Goal: Task Accomplishment & Management: Manage account settings

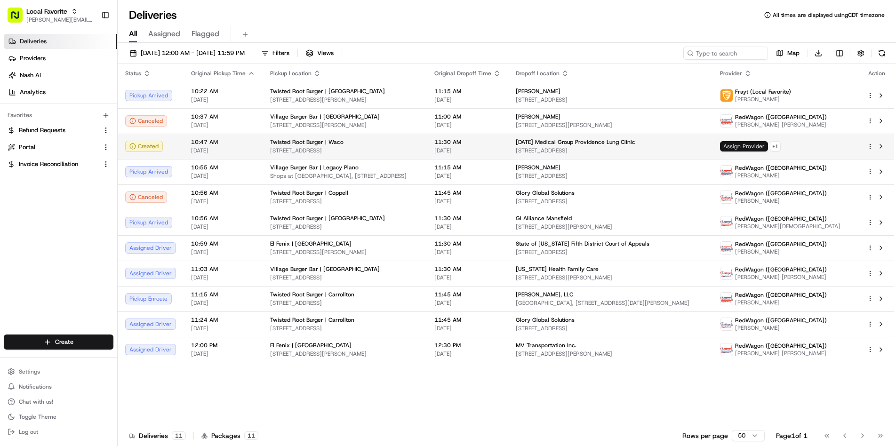
click at [768, 146] on span "Assign Provider" at bounding box center [744, 146] width 48 height 10
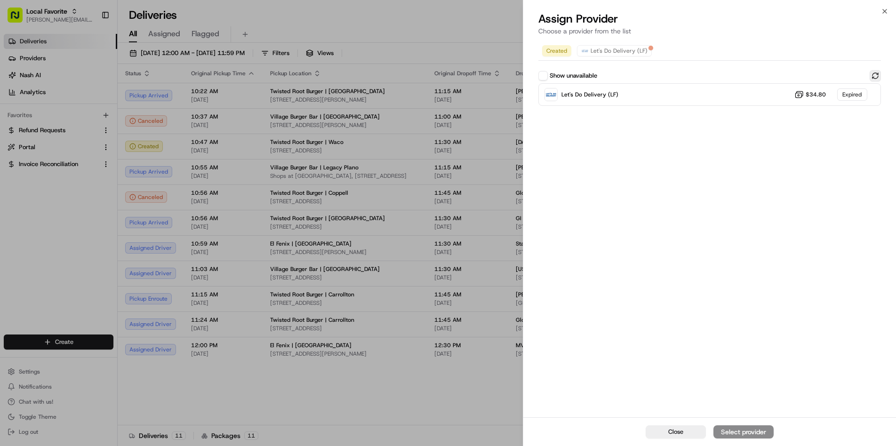
click at [872, 75] on button at bounding box center [875, 75] width 11 height 11
click at [738, 97] on div "Let's Do Delivery (LF) Dropoff ETA - $34.80" at bounding box center [709, 94] width 343 height 23
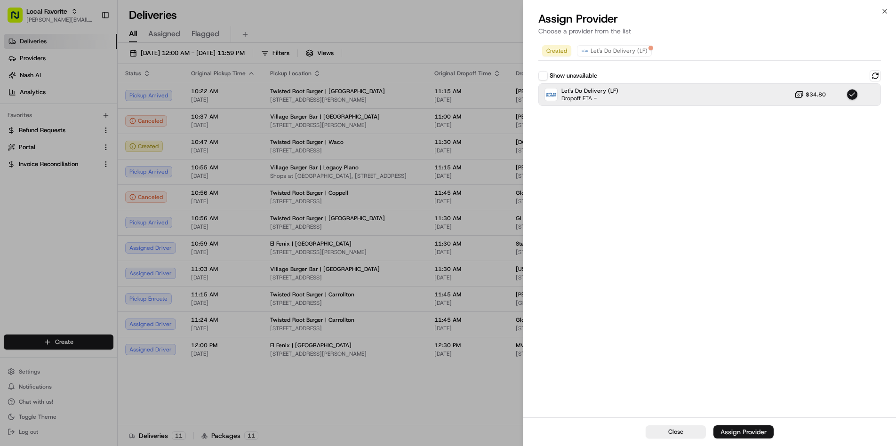
click at [742, 433] on div "Assign Provider" at bounding box center [743, 431] width 46 height 9
click at [678, 434] on span "Close" at bounding box center [675, 432] width 15 height 8
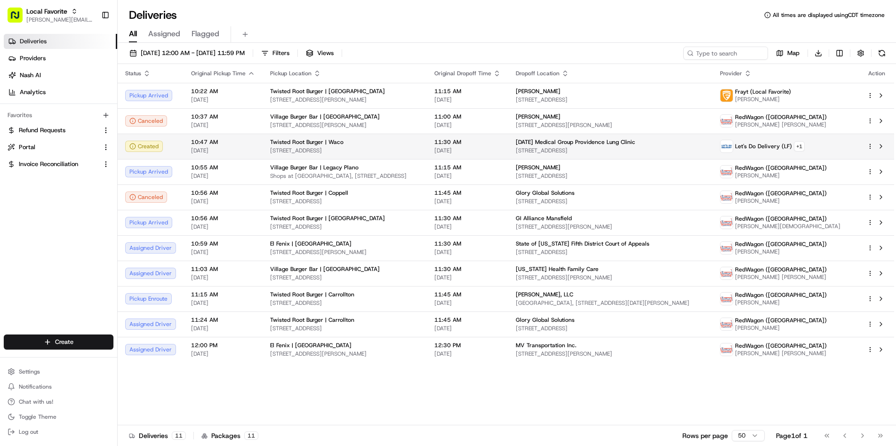
click at [840, 147] on div "Let's Do Delivery (LF) + 1" at bounding box center [786, 146] width 132 height 13
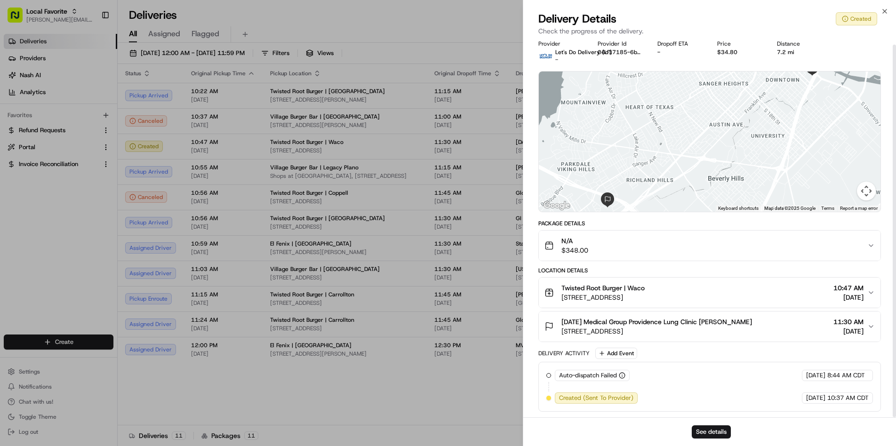
scroll to position [5, 0]
click at [711, 434] on button "See details" at bounding box center [711, 431] width 39 height 13
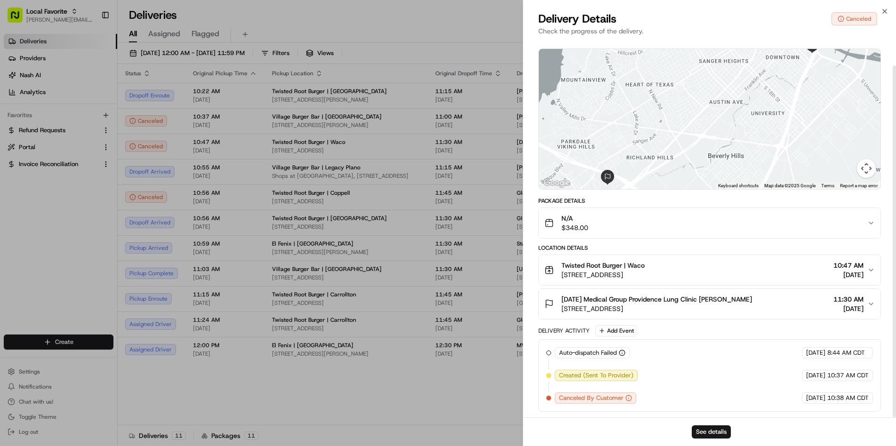
scroll to position [28, 0]
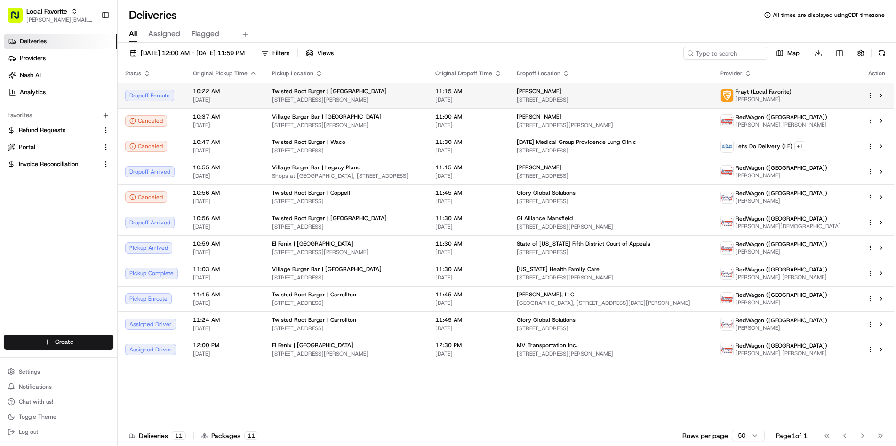
click at [548, 102] on td "[PERSON_NAME] [STREET_ADDRESS]" at bounding box center [611, 95] width 204 height 25
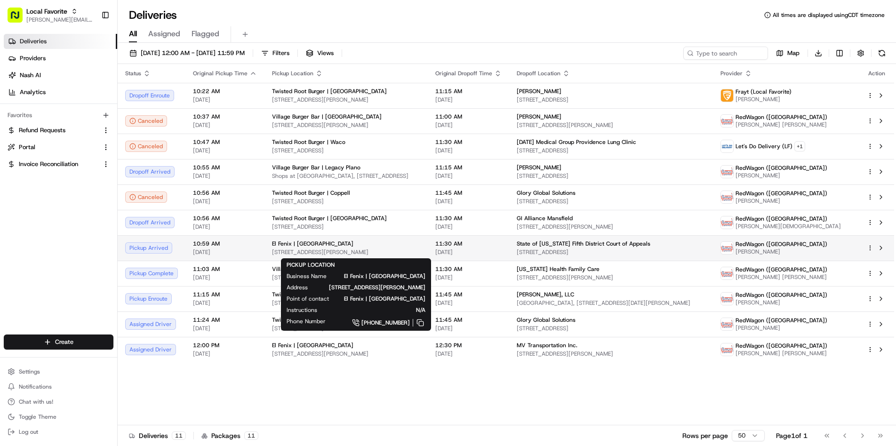
click at [280, 251] on span "[STREET_ADDRESS][PERSON_NAME]" at bounding box center [346, 252] width 148 height 8
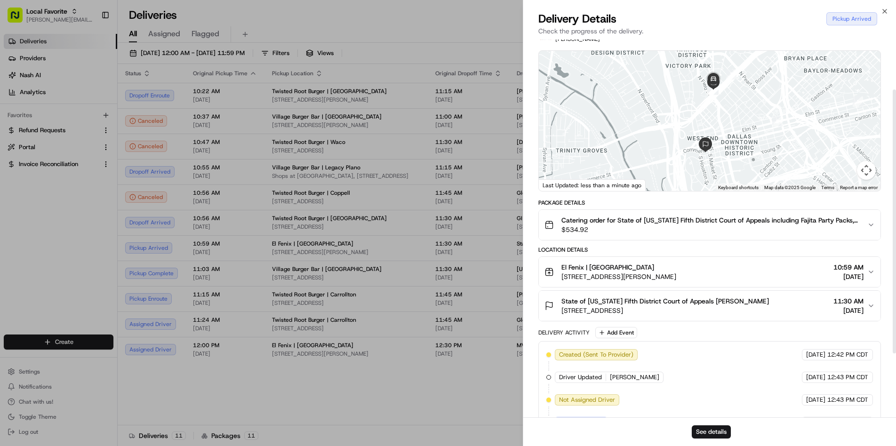
scroll to position [0, 0]
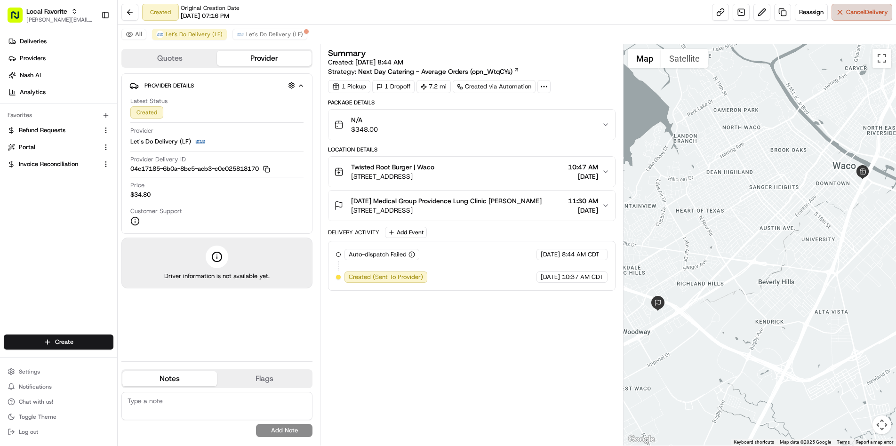
click at [858, 16] on span "Cancel Delivery" at bounding box center [867, 12] width 42 height 8
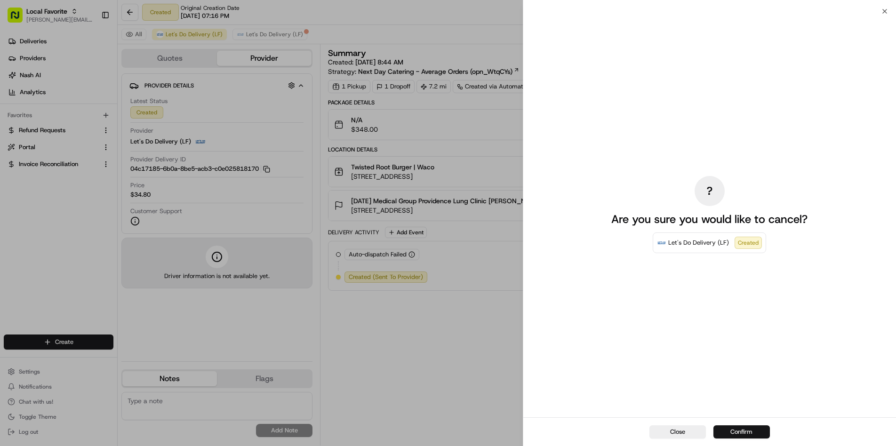
click at [742, 432] on button "Confirm" at bounding box center [741, 431] width 56 height 13
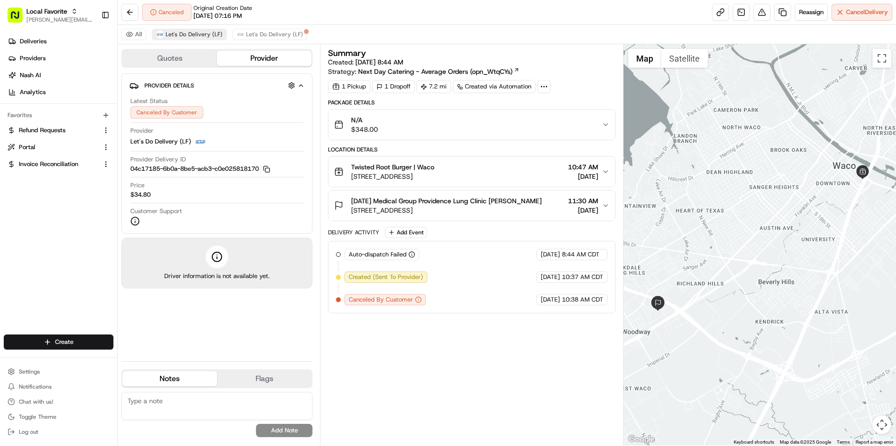
click at [205, 33] on span "Let's Do Delivery (LF)" at bounding box center [194, 35] width 57 height 8
click at [129, 19] on button at bounding box center [129, 12] width 17 height 17
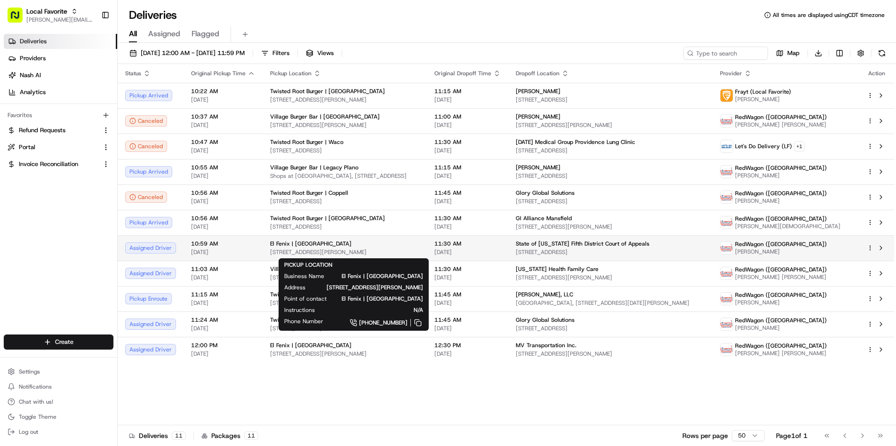
click at [370, 251] on span "[STREET_ADDRESS][PERSON_NAME]" at bounding box center [344, 252] width 149 height 8
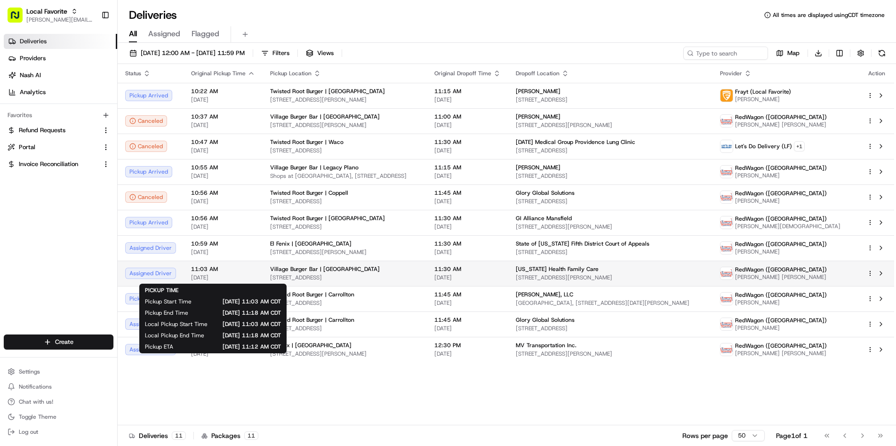
click at [237, 271] on span "11:03 AM" at bounding box center [223, 269] width 64 height 8
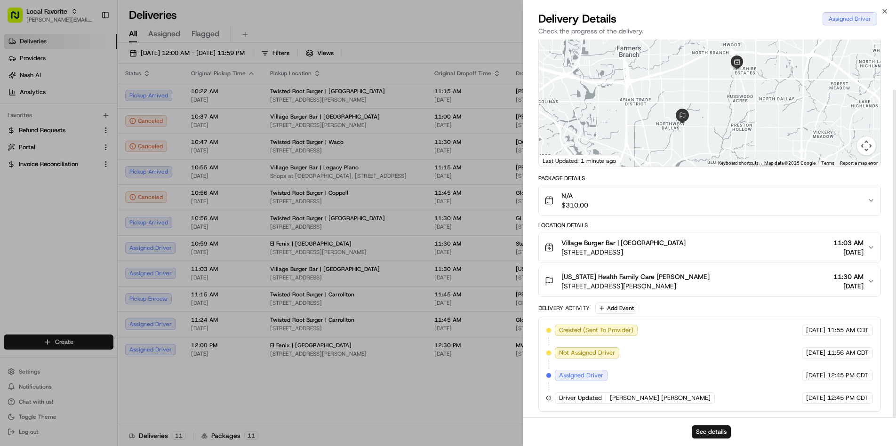
scroll to position [58, 0]
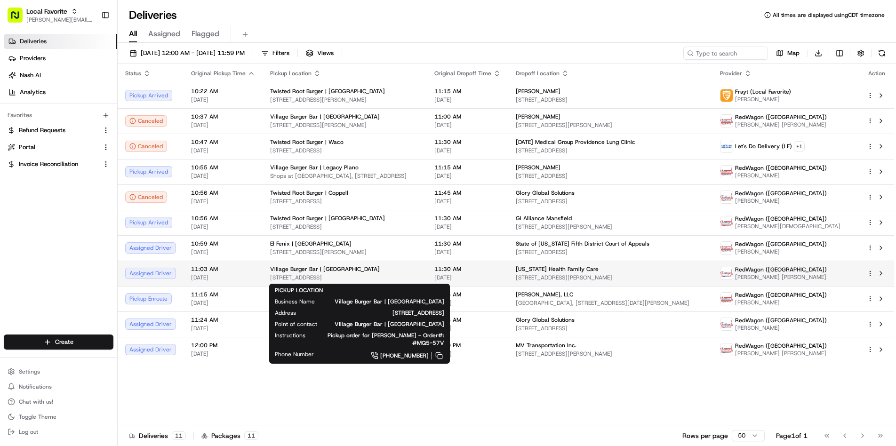
click at [311, 277] on span "[STREET_ADDRESS]" at bounding box center [344, 278] width 149 height 8
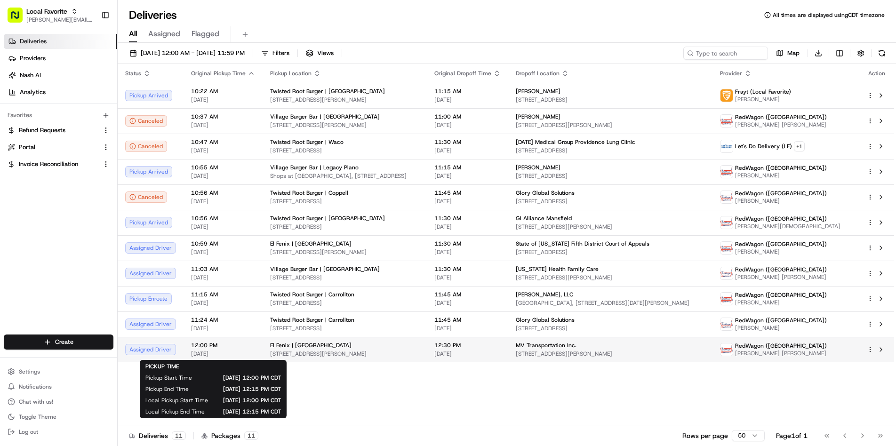
click at [221, 352] on span "[DATE]" at bounding box center [223, 354] width 64 height 8
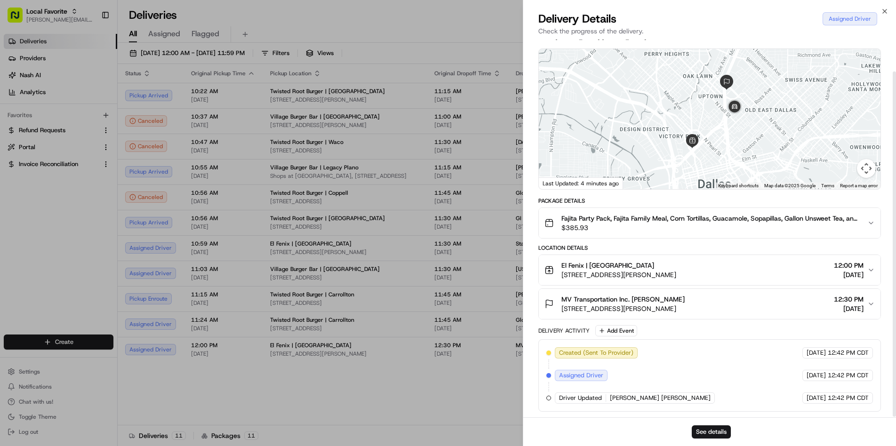
scroll to position [34, 0]
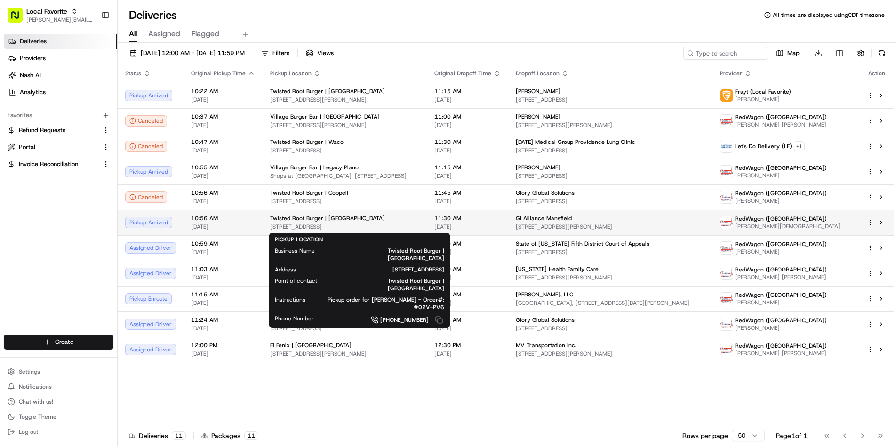
click at [353, 226] on span "[STREET_ADDRESS]" at bounding box center [344, 227] width 149 height 8
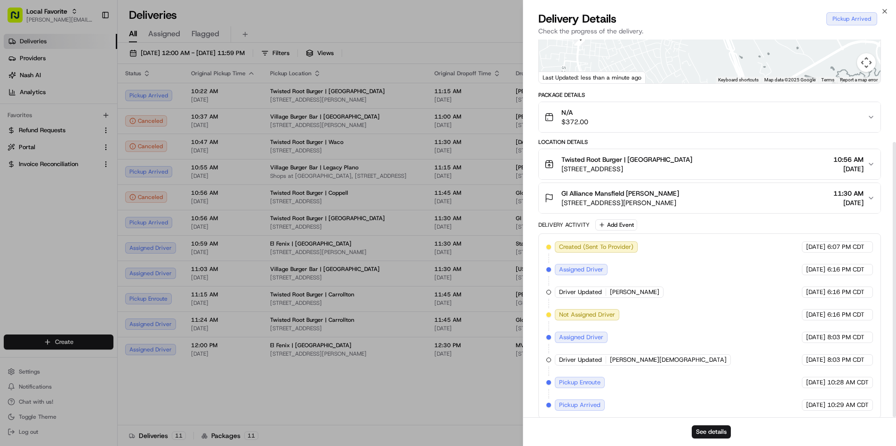
scroll to position [141, 0]
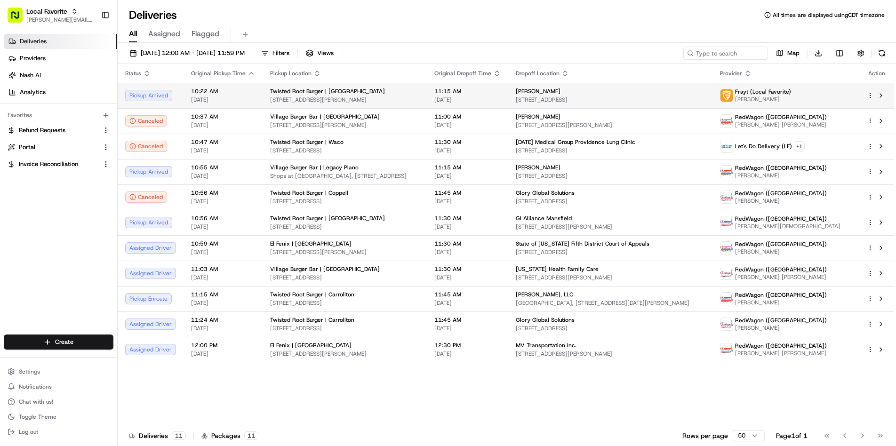
click at [244, 105] on td "10:22 AM 08/21/2025" at bounding box center [222, 95] width 79 height 25
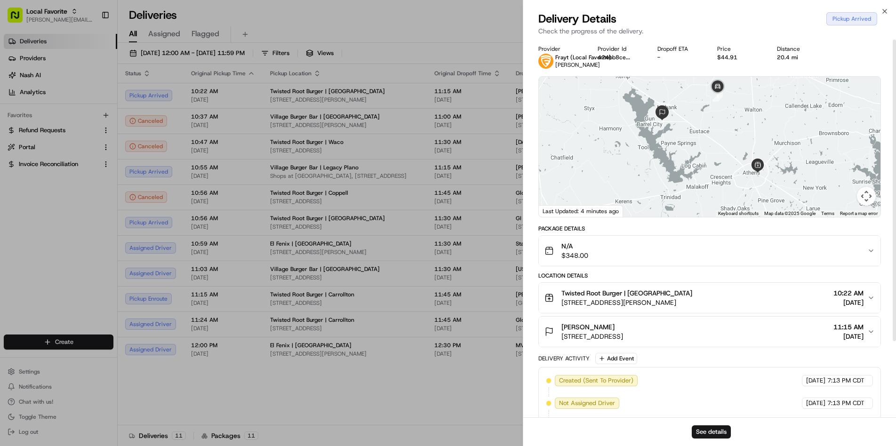
scroll to position [0, 0]
